Goal: Transaction & Acquisition: Book appointment/travel/reservation

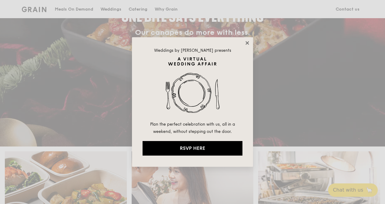
click at [249, 42] on icon at bounding box center [247, 42] width 5 height 5
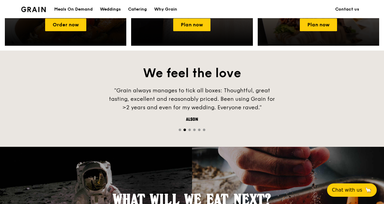
scroll to position [379, 0]
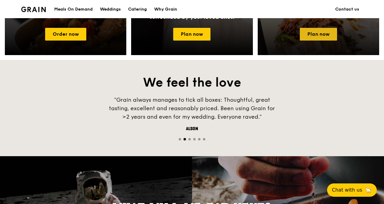
click at [312, 41] on link "Plan now" at bounding box center [318, 34] width 37 height 13
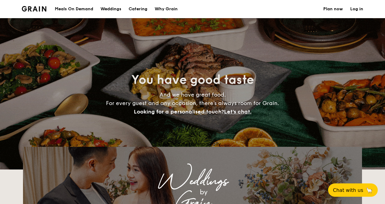
select select
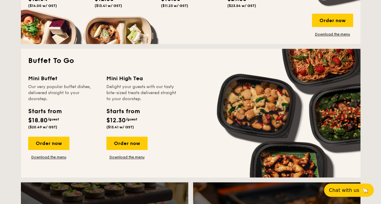
scroll to position [394, 0]
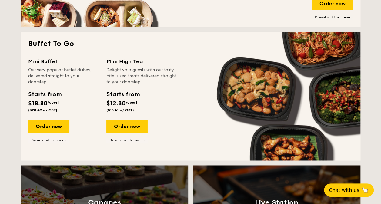
click at [99, 150] on div "Mini Buffet Our very popular buffet dishes, delivered straight to your doorstep…" at bounding box center [190, 105] width 325 height 96
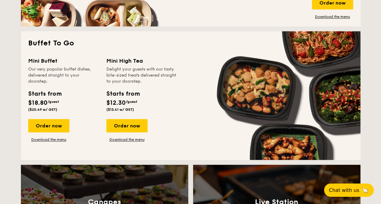
scroll to position [454, 0]
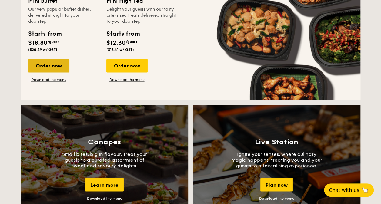
click at [55, 66] on div "Order now" at bounding box center [48, 65] width 41 height 13
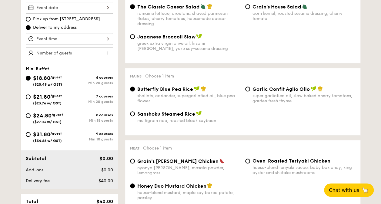
scroll to position [212, 0]
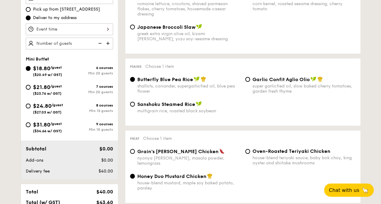
select select
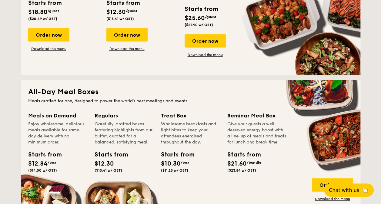
scroll to position [1000, 0]
